Goal: Navigation & Orientation: Find specific page/section

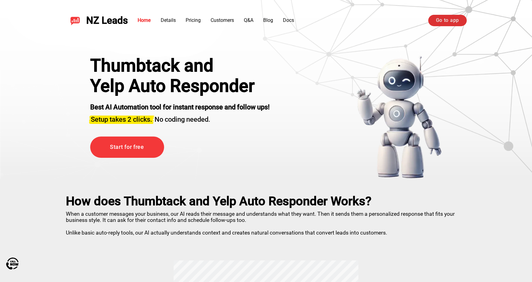
click at [442, 18] on link "Go to app" at bounding box center [447, 20] width 38 height 11
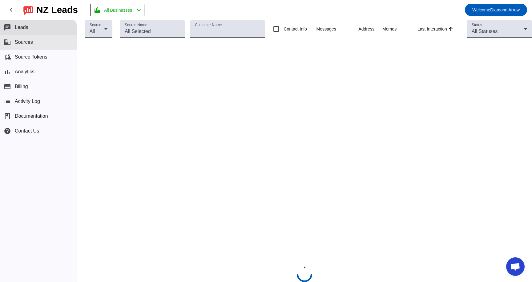
scroll to position [287, 0]
click at [44, 45] on button "business Sources" at bounding box center [38, 42] width 77 height 15
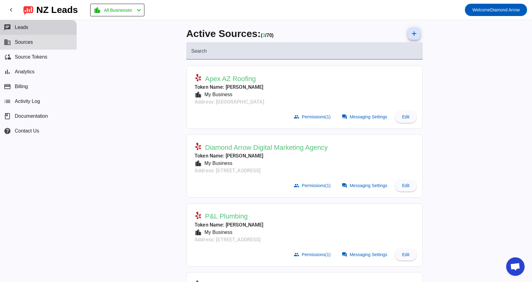
click at [23, 28] on span "Leads" at bounding box center [22, 28] width 14 height 6
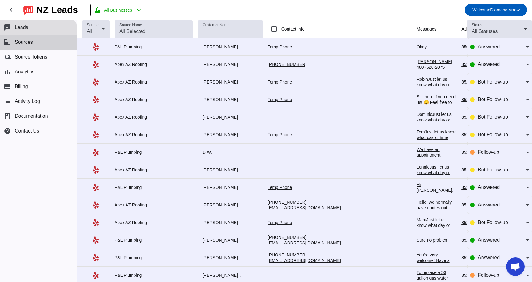
click at [34, 45] on button "business Sources" at bounding box center [38, 42] width 77 height 15
